Goal: Transaction & Acquisition: Purchase product/service

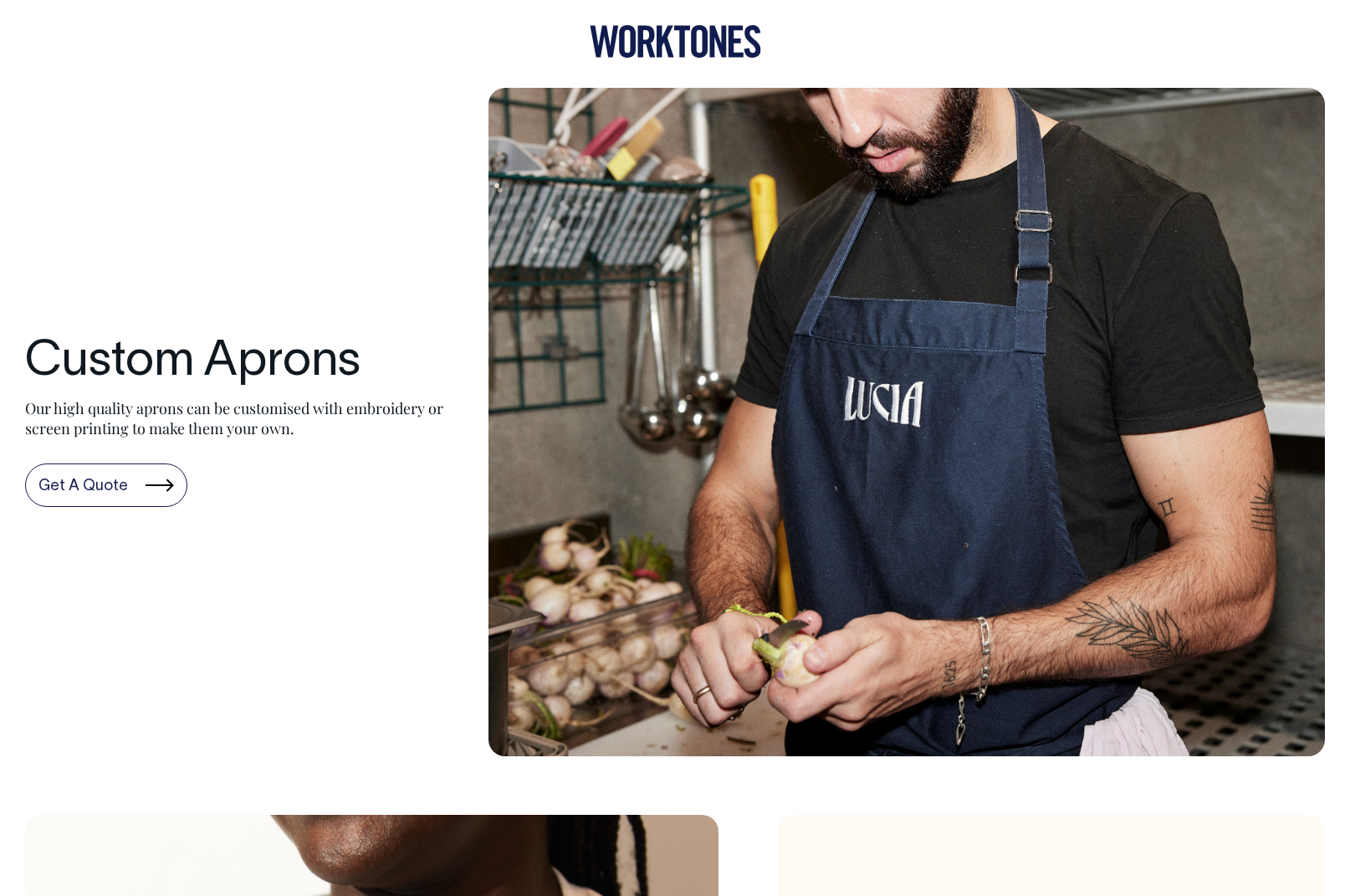
click at [130, 489] on link "Get A Quote" at bounding box center [106, 485] width 163 height 43
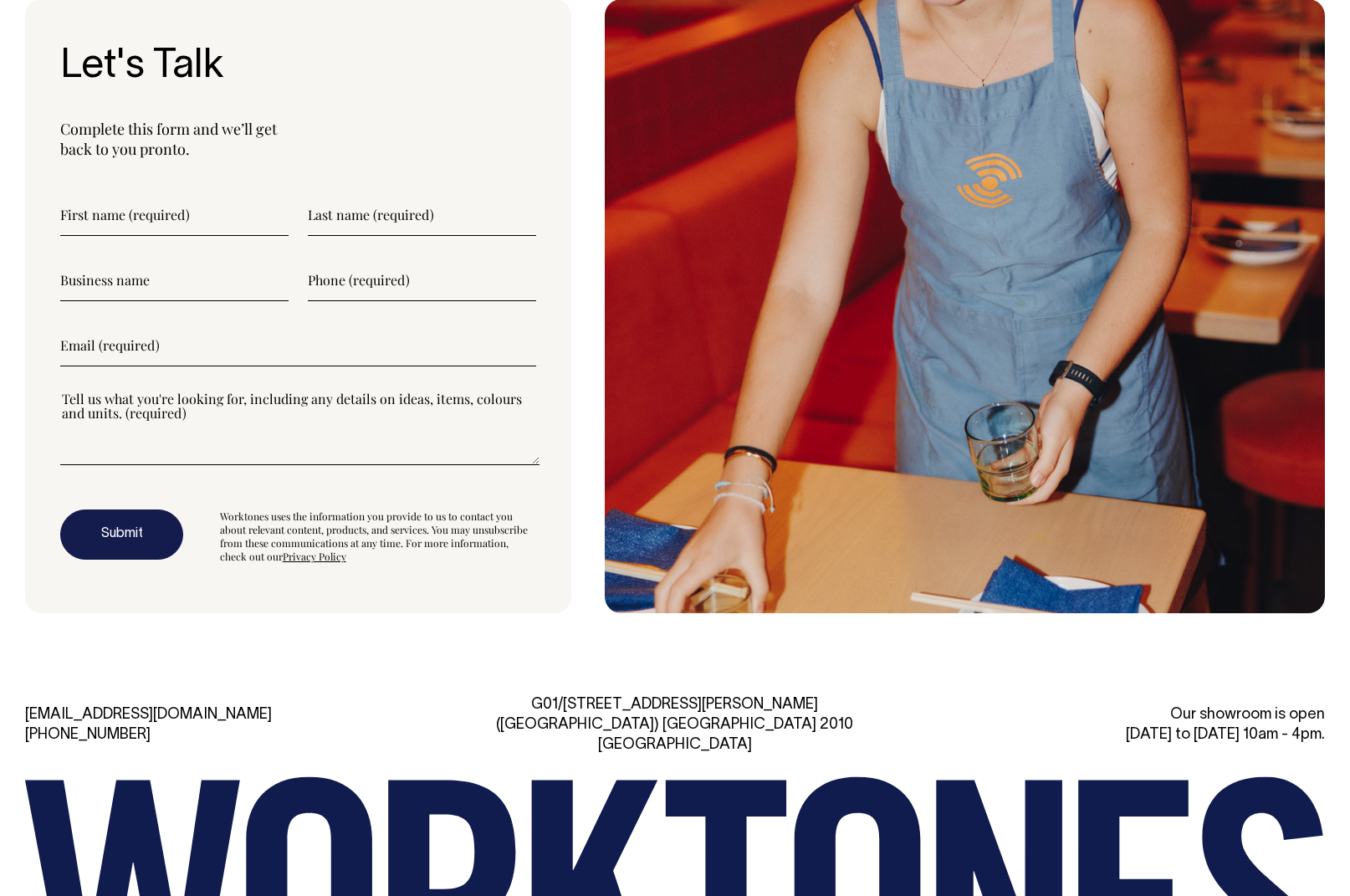
scroll to position [4712, 0]
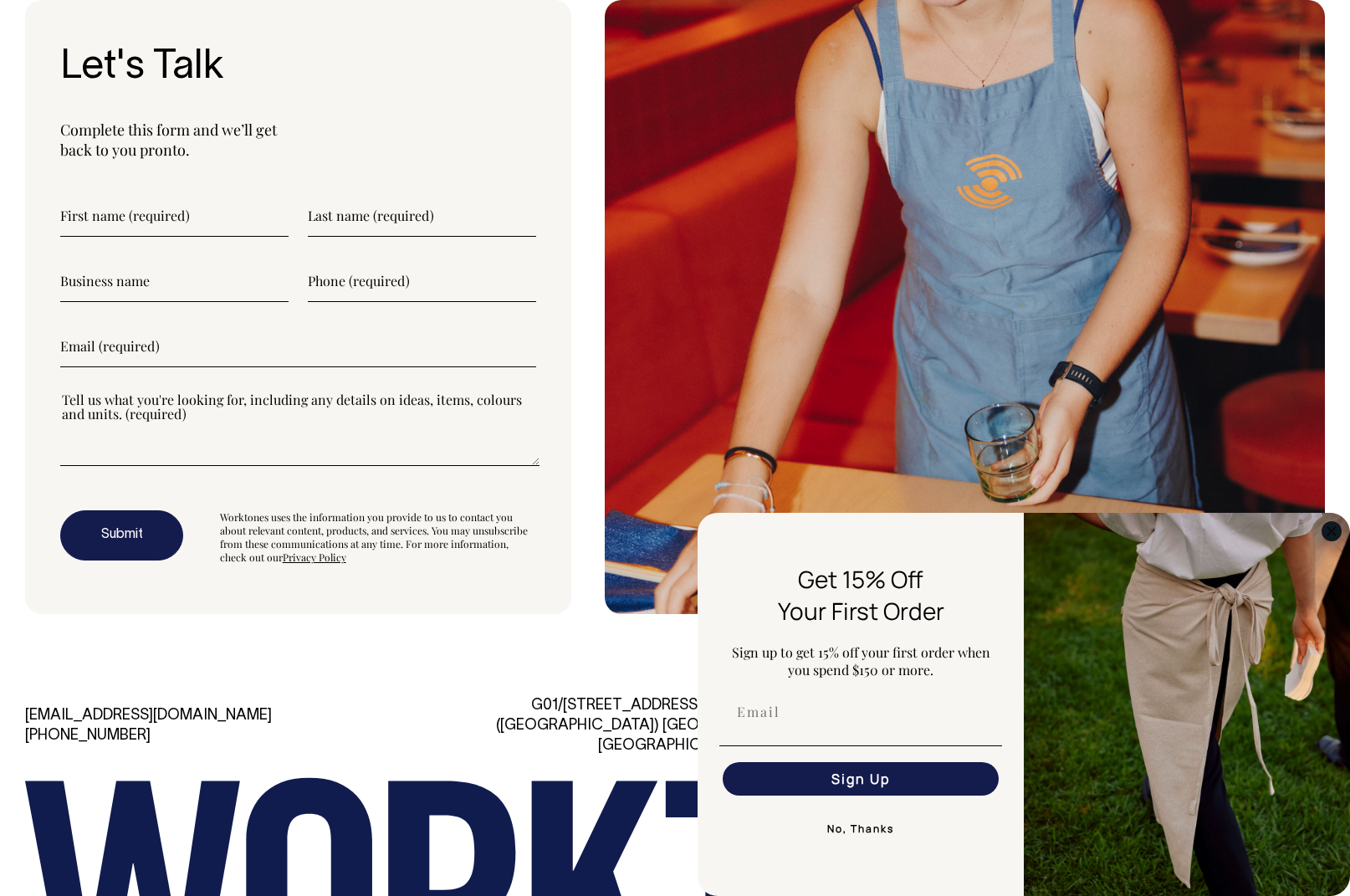
click at [1331, 531] on icon "Close dialog" at bounding box center [1332, 531] width 8 height 8
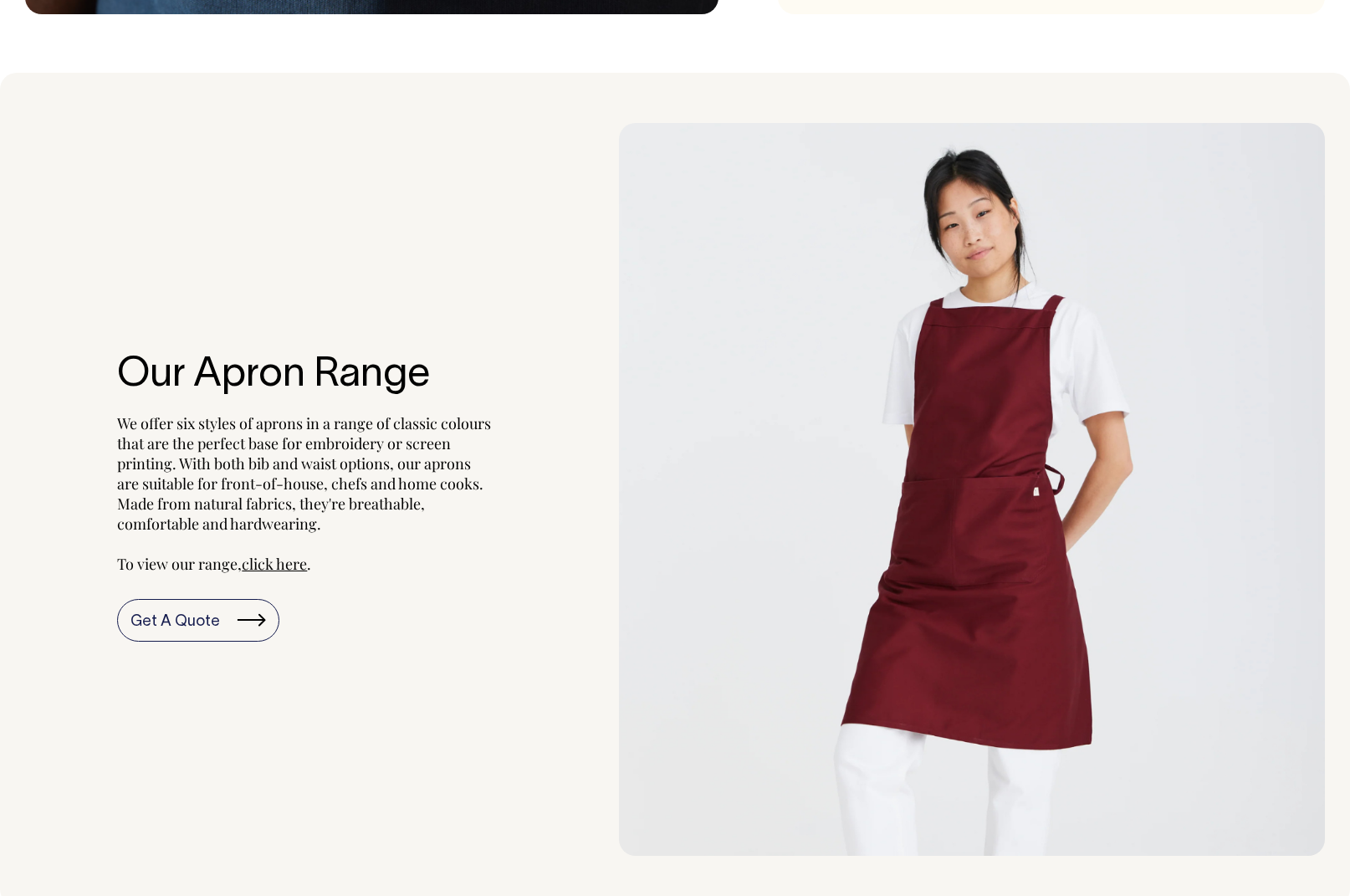
scroll to position [1616, 0]
click at [281, 565] on span "click here" at bounding box center [274, 563] width 65 height 20
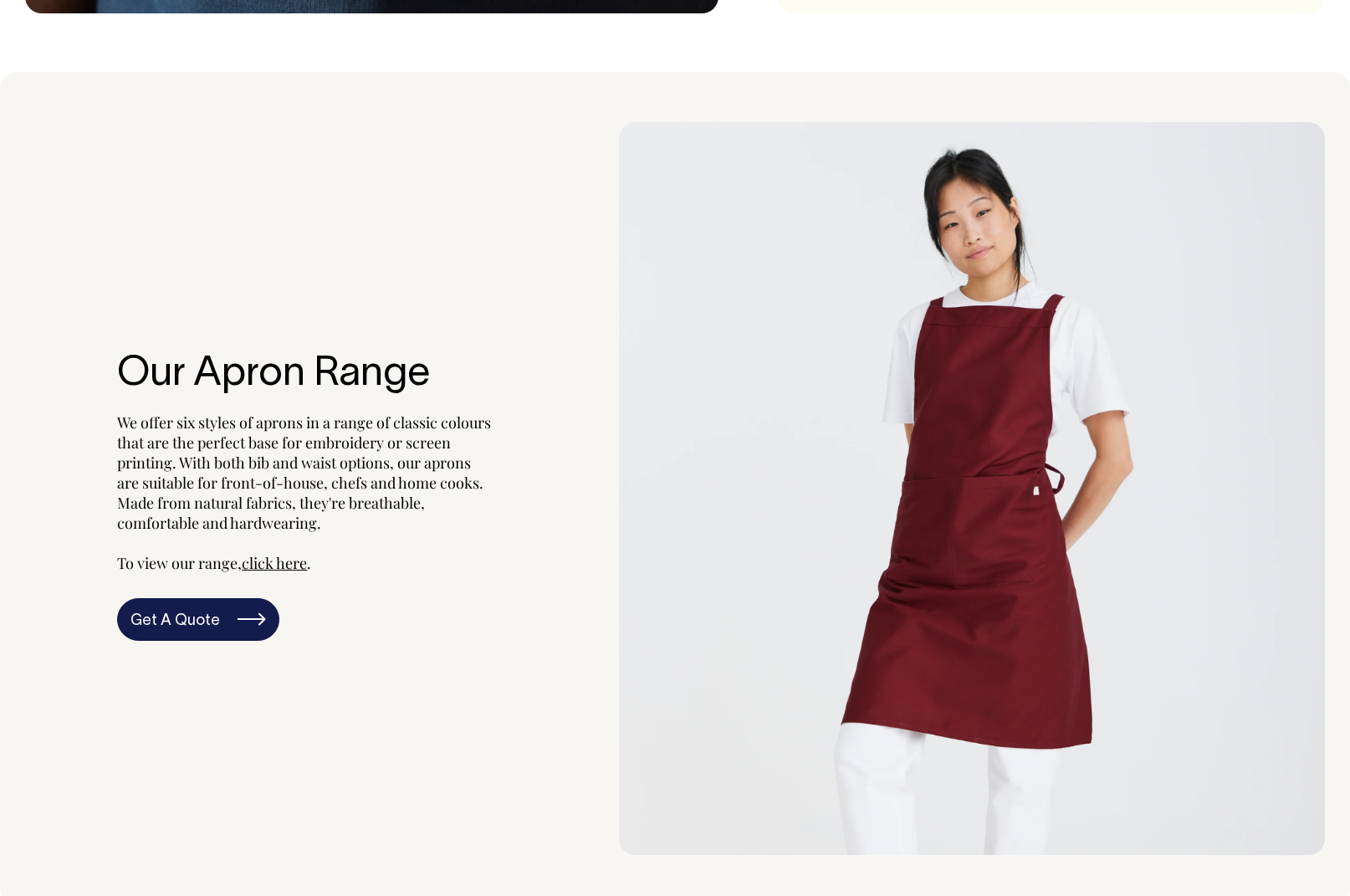
click at [211, 615] on link "Get A Quote" at bounding box center [198, 619] width 163 height 43
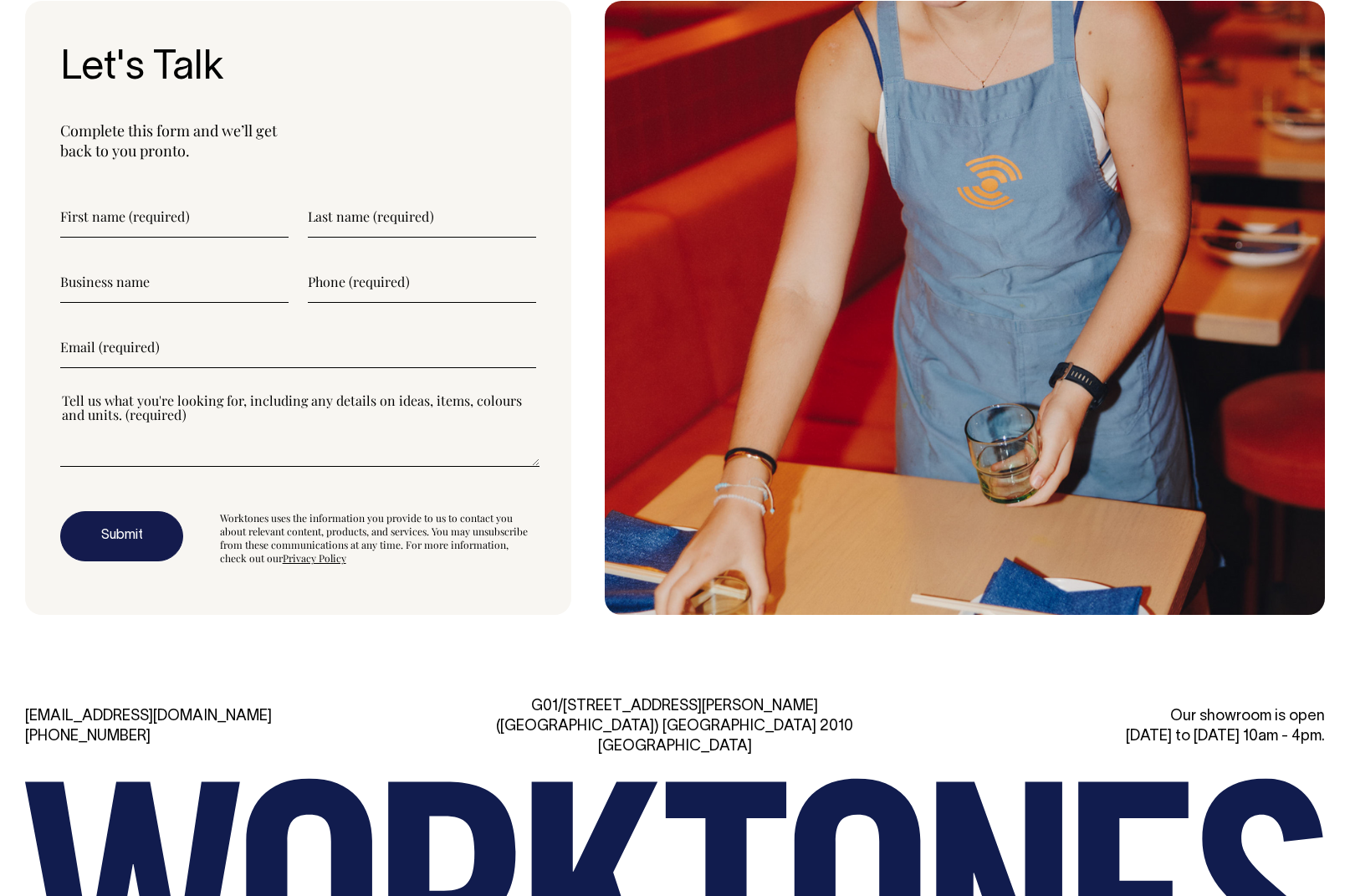
scroll to position [4712, 0]
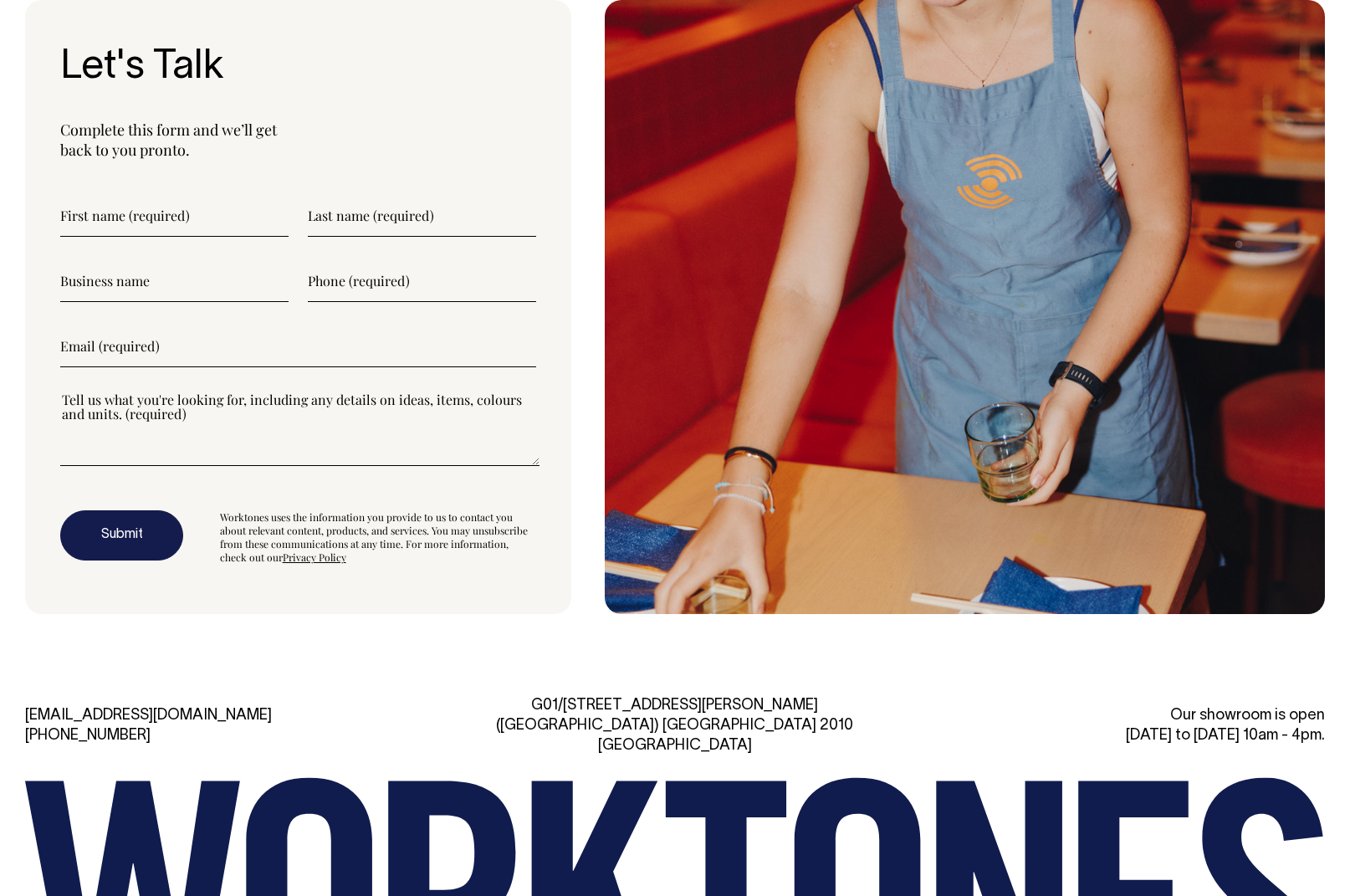
click at [114, 233] on input"] "text" at bounding box center [174, 216] width 229 height 42
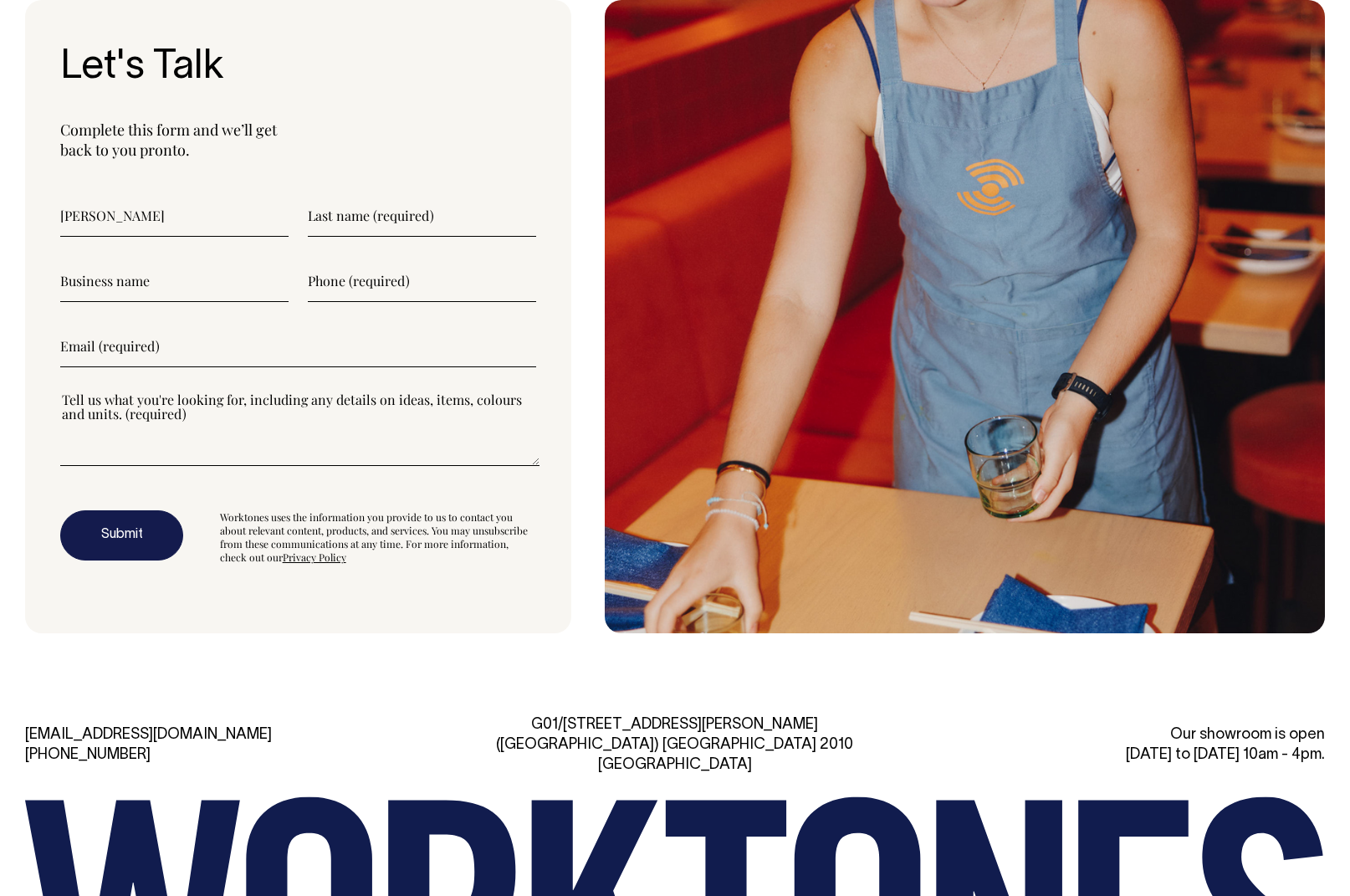
type input"] "Elena"
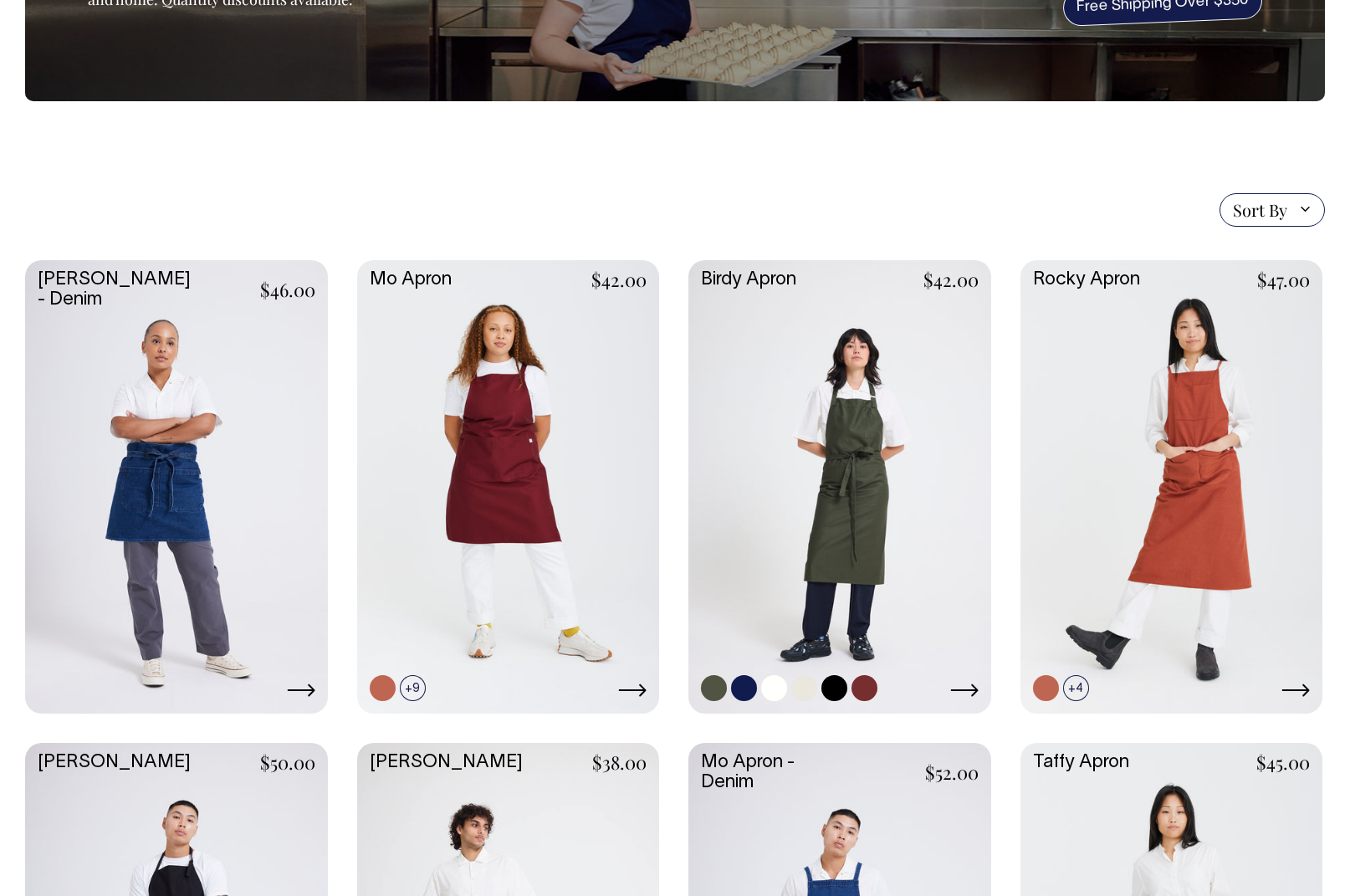
scroll to position [253, 0]
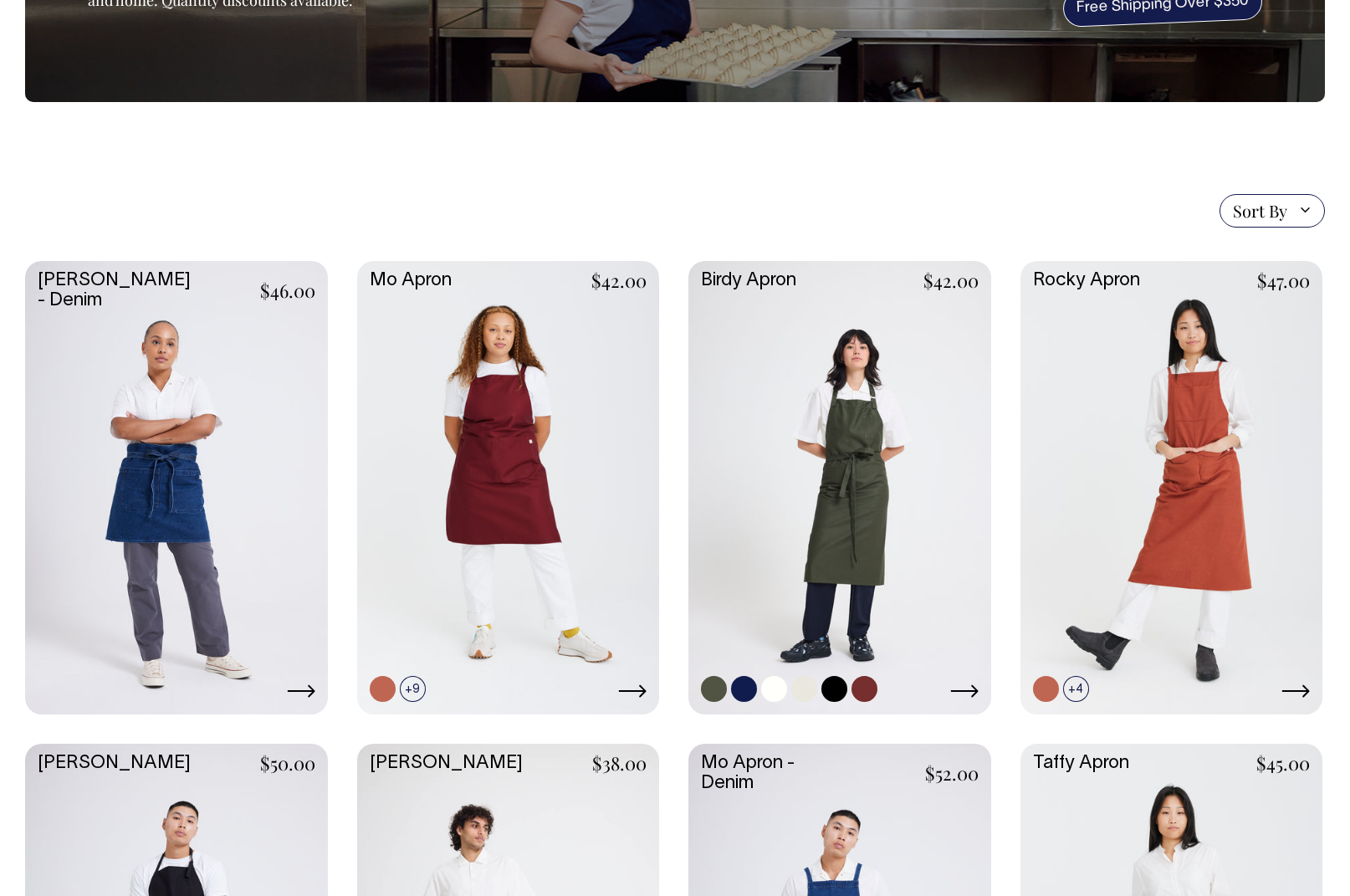
click at [733, 500] on link at bounding box center [840, 486] width 303 height 450
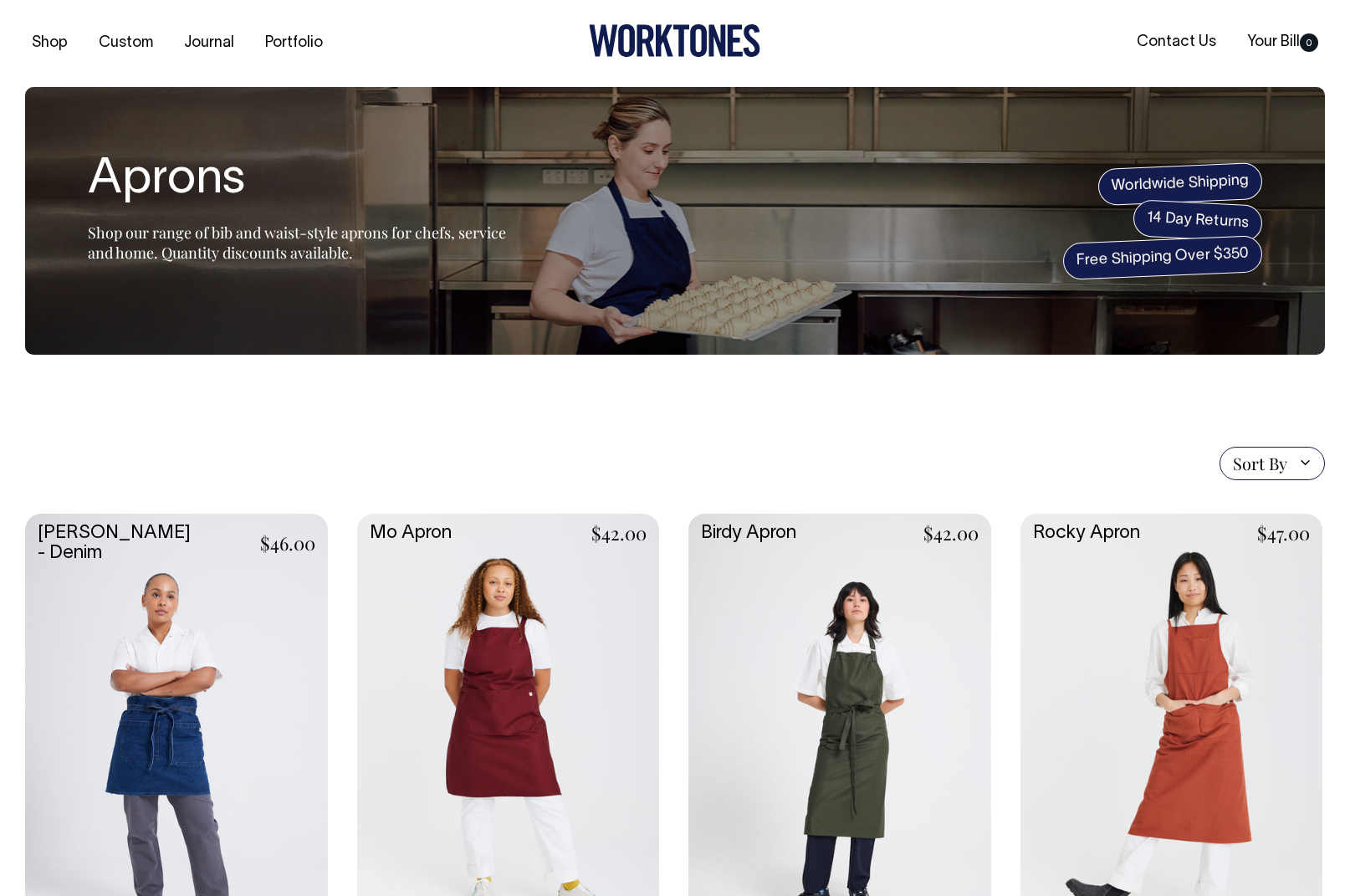
scroll to position [0, 0]
